Goal: Information Seeking & Learning: Learn about a topic

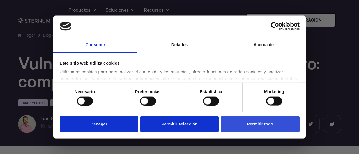
click at [253, 123] on font "Permitir todo" at bounding box center [260, 124] width 26 height 5
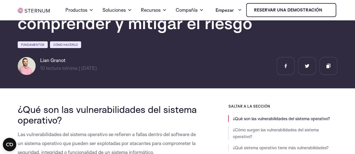
scroll to position [101, 0]
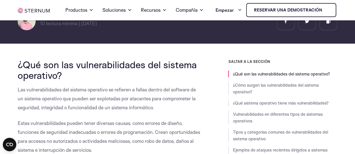
drag, startPoint x: 68, startPoint y: 97, endPoint x: 16, endPoint y: 83, distance: 53.7
copy font "¿Qué son las vulnerabilidades del sistema operativo?"
click at [113, 81] on h2 "¿Qué son las vulnerabilidades del sistema operativo?" at bounding box center [109, 70] width 183 height 22
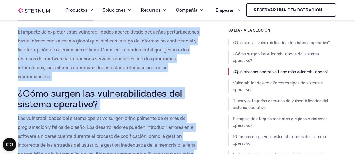
scroll to position [272, 0]
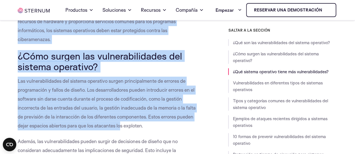
drag, startPoint x: 16, startPoint y: 50, endPoint x: 118, endPoint y: 59, distance: 102.4
copy div "Las vulnerabilidades del sistema operativo se refieren a fallas dentro del soft…"
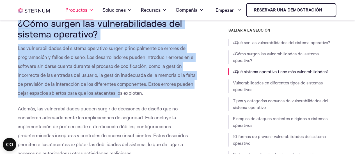
scroll to position [306, 0]
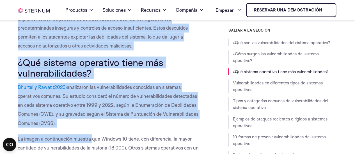
scroll to position [430, 0]
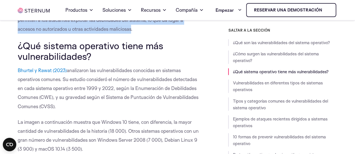
drag, startPoint x: 13, startPoint y: 44, endPoint x: 133, endPoint y: 51, distance: 119.6
copy div "¿Cómo surgen las vulnerabilidades del sistema operativo? Las vulnerabilidades d…"
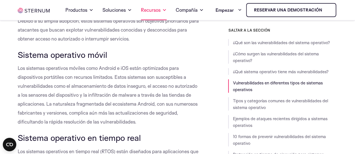
scroll to position [834, 0]
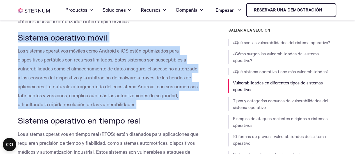
drag, startPoint x: 16, startPoint y: 56, endPoint x: 145, endPoint y: 123, distance: 145.0
copy div "Sistema operativo móvil Los sistemas operativos móviles como Android e iOS está…"
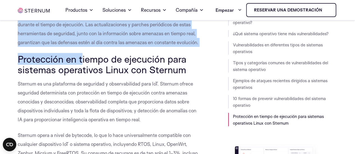
scroll to position [3880, 0]
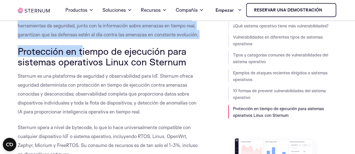
drag, startPoint x: 14, startPoint y: 52, endPoint x: 174, endPoint y: 103, distance: 168.6
copy div "96 loremi do sitametc adipiscingelitse doe tempori utlaboree D magnaaliquae ad …"
